Goal: Navigation & Orientation: Find specific page/section

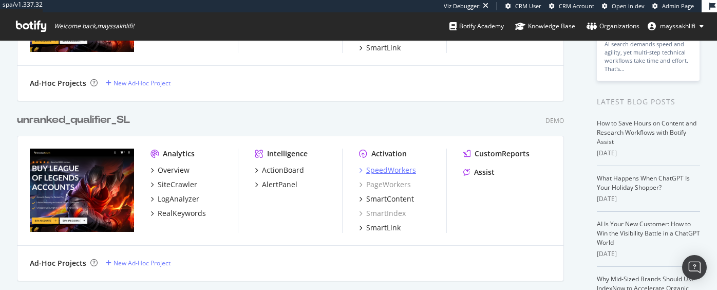
scroll to position [163, 0]
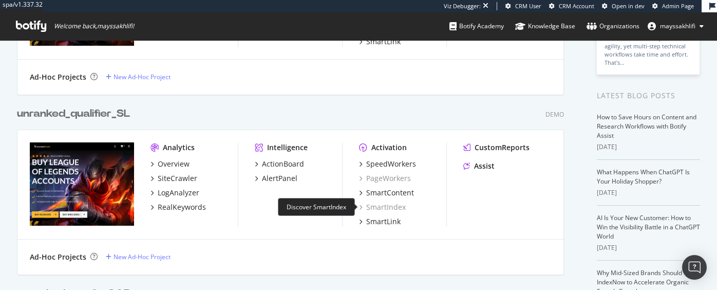
click at [388, 206] on div "SmartIndex" at bounding box center [382, 207] width 47 height 10
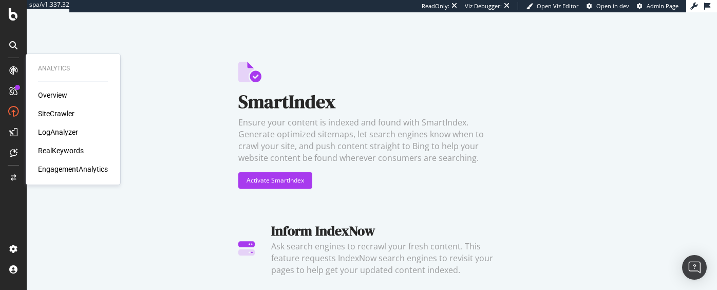
click at [13, 70] on icon at bounding box center [13, 70] width 8 height 8
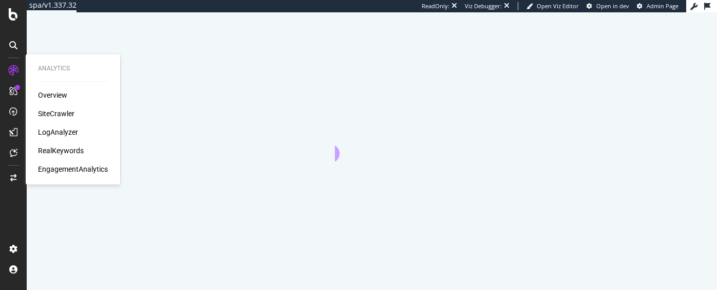
click at [53, 124] on div "Overview SiteCrawler LogAnalyzer RealKeywords EngagementAnalytics" at bounding box center [73, 132] width 70 height 84
click at [51, 132] on div "LogAnalyzer" at bounding box center [58, 132] width 40 height 10
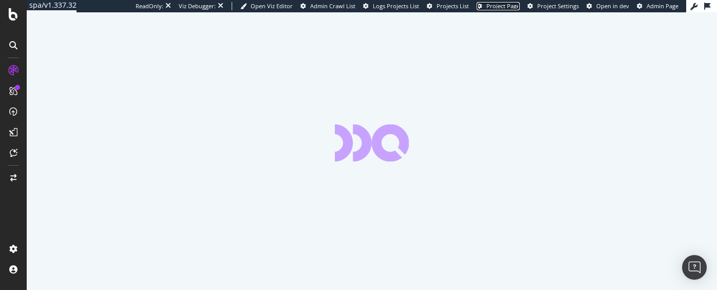
click at [501, 6] on span "Project Page" at bounding box center [502, 6] width 33 height 8
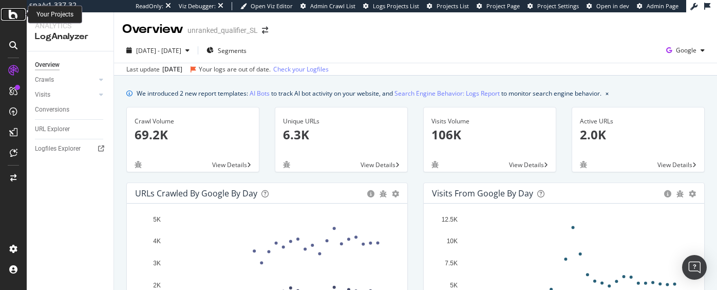
click at [13, 20] on icon at bounding box center [13, 14] width 9 height 12
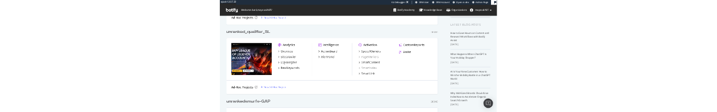
scroll to position [194, 0]
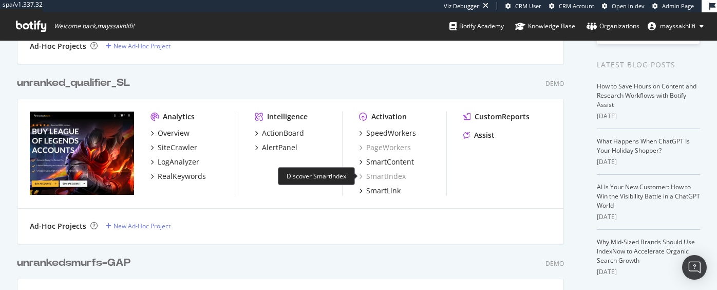
click at [380, 176] on div "SmartIndex" at bounding box center [382, 176] width 47 height 10
